Goal: Task Accomplishment & Management: Use online tool/utility

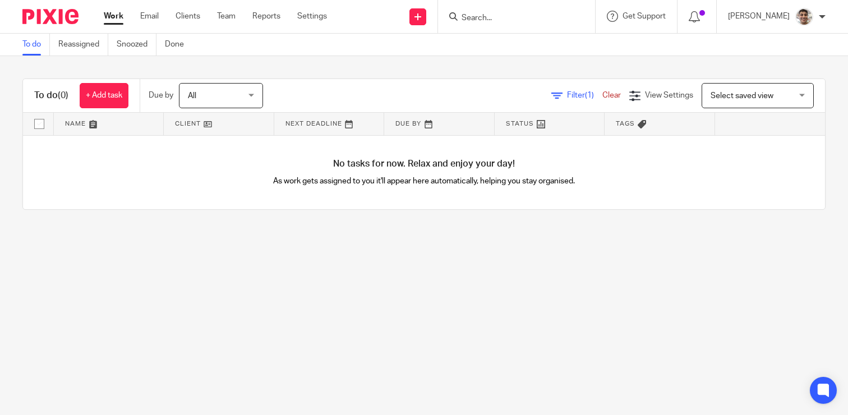
click at [484, 19] on input "Search" at bounding box center [511, 18] width 101 height 10
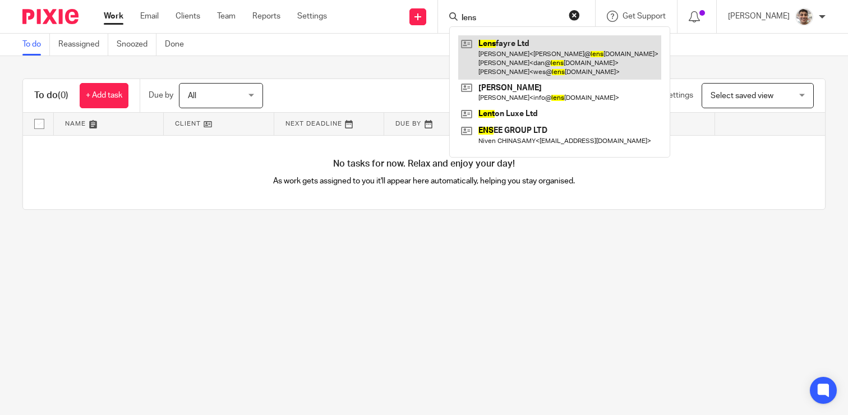
type input "lens"
click at [494, 42] on link at bounding box center [559, 57] width 203 height 44
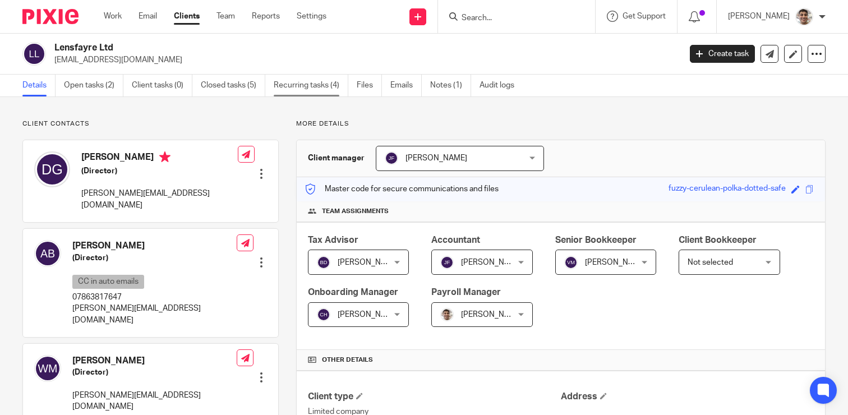
click at [316, 89] on link "Recurring tasks (4)" at bounding box center [311, 86] width 75 height 22
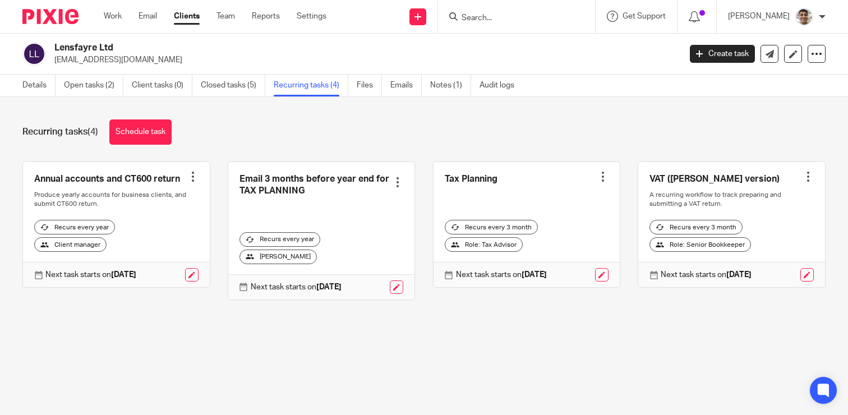
click at [364, 352] on main "Lensfayre Ltd [EMAIL_ADDRESS][DOMAIN_NAME] Create task Update from Companies Ho…" at bounding box center [424, 207] width 848 height 415
click at [517, 347] on main "Lensfayre Ltd [EMAIL_ADDRESS][DOMAIN_NAME] Create task Update from Companies Ho…" at bounding box center [424, 207] width 848 height 415
click at [580, 343] on main "Lensfayre Ltd [EMAIL_ADDRESS][DOMAIN_NAME] Create task Update from Companies Ho…" at bounding box center [424, 207] width 848 height 415
click at [617, 343] on main "Lensfayre Ltd [EMAIL_ADDRESS][DOMAIN_NAME] Create task Update from Companies Ho…" at bounding box center [424, 207] width 848 height 415
click at [148, 134] on link "Schedule task" at bounding box center [140, 132] width 62 height 25
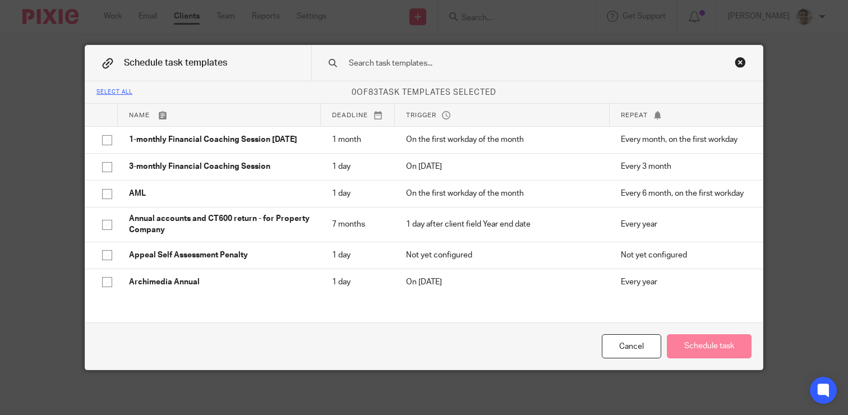
click at [609, 66] on input "text" at bounding box center [522, 63] width 348 height 12
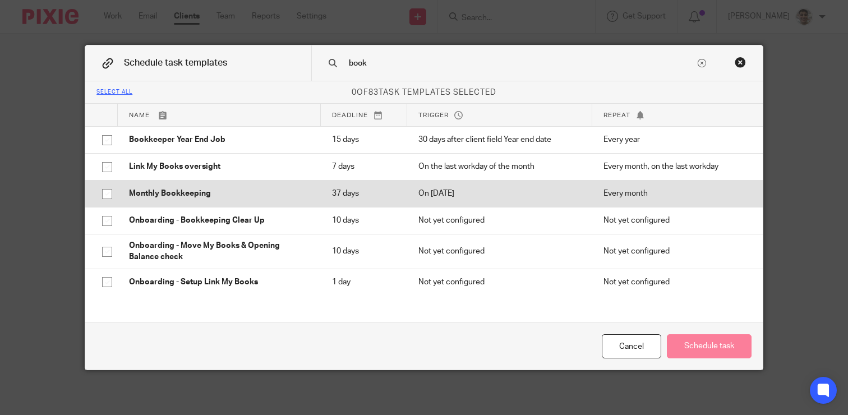
type input "book"
click at [168, 188] on td "Monthly Bookkeeping" at bounding box center [219, 193] width 203 height 27
checkbox input "true"
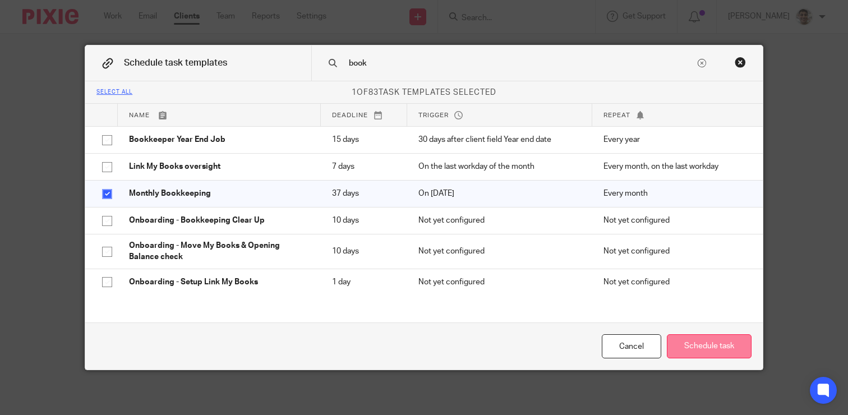
click at [729, 349] on button "Schedule task" at bounding box center [709, 346] width 85 height 24
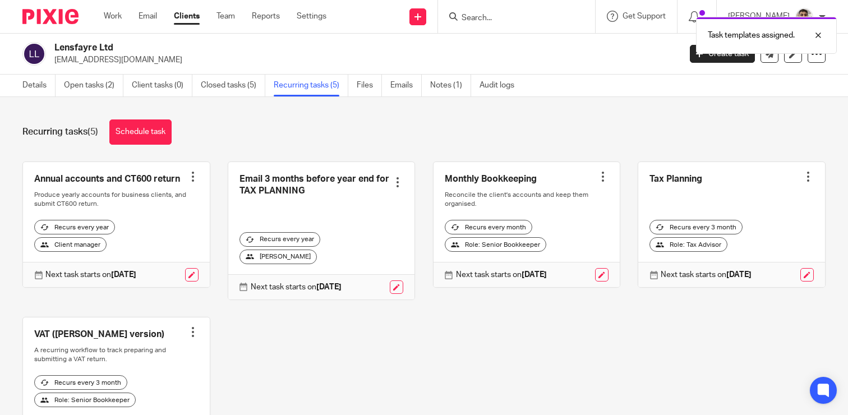
click at [559, 326] on div "Annual accounts and CT600 return Create task Clone template Recalculate schedul…" at bounding box center [415, 311] width 821 height 299
click at [601, 329] on div "Annual accounts and CT600 return Create task Clone template Recalculate schedul…" at bounding box center [415, 311] width 821 height 299
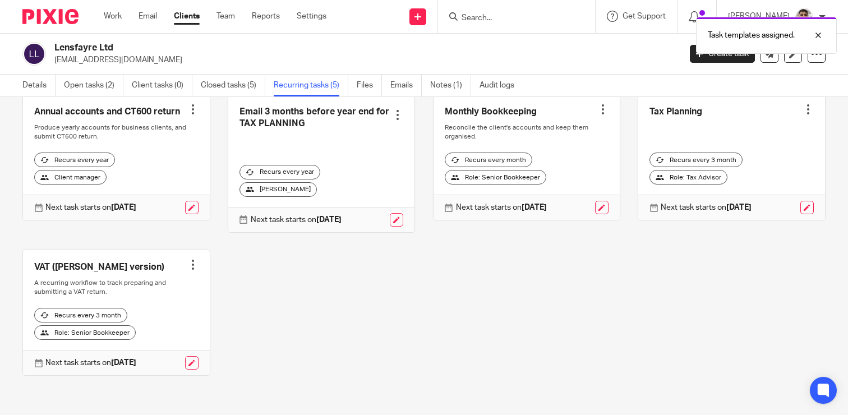
click at [457, 297] on div "Annual accounts and CT600 return Create task Clone template Recalculate schedul…" at bounding box center [415, 243] width 821 height 299
